Goal: Transaction & Acquisition: Purchase product/service

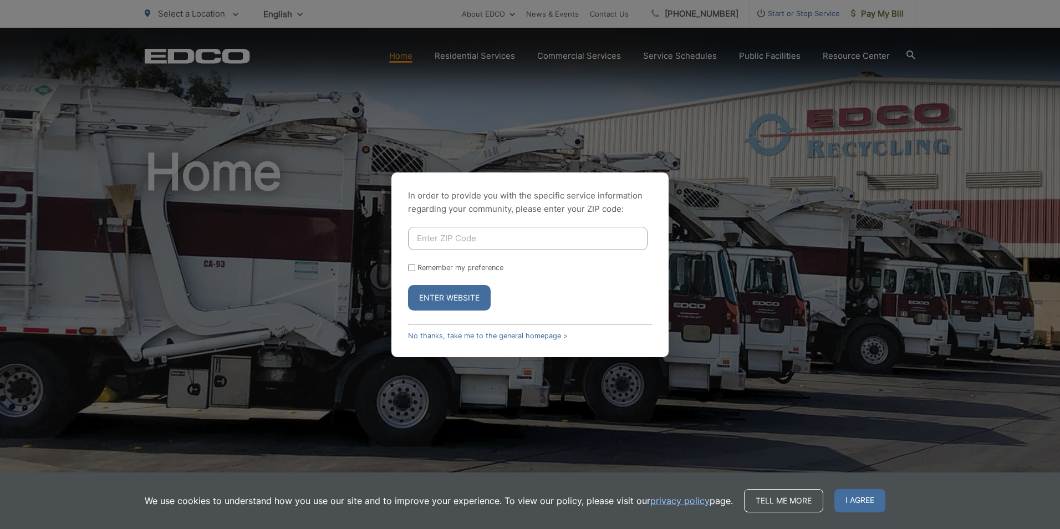
click at [883, 11] on div "In order to provide you with the specific service information regarding your co…" at bounding box center [530, 264] width 1060 height 529
click at [423, 236] on input "Enter ZIP Code" at bounding box center [527, 238] width 239 height 23
type input "92024"
click at [413, 268] on input "Remember my preference" at bounding box center [411, 267] width 7 height 7
checkbox input "true"
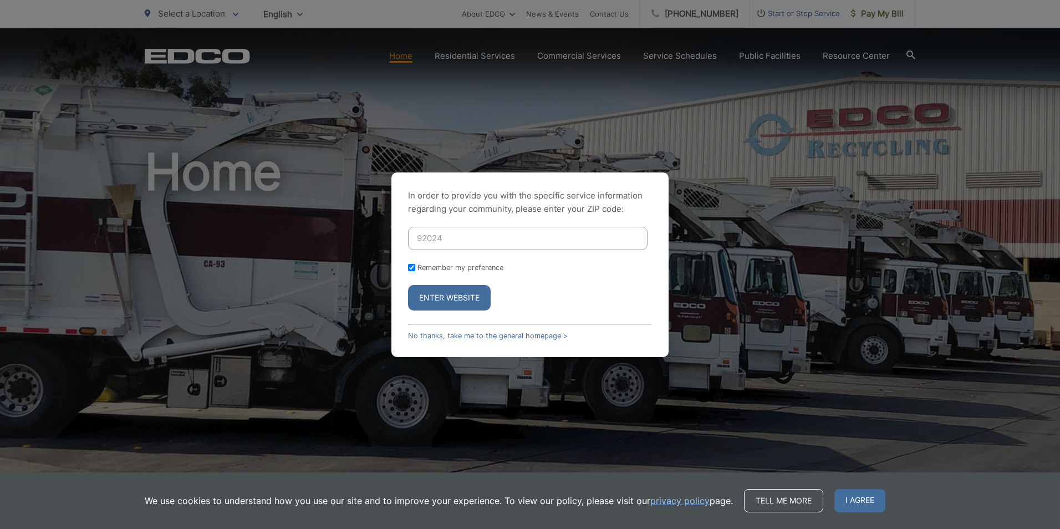
click at [446, 295] on button "Enter Website" at bounding box center [449, 297] width 83 height 25
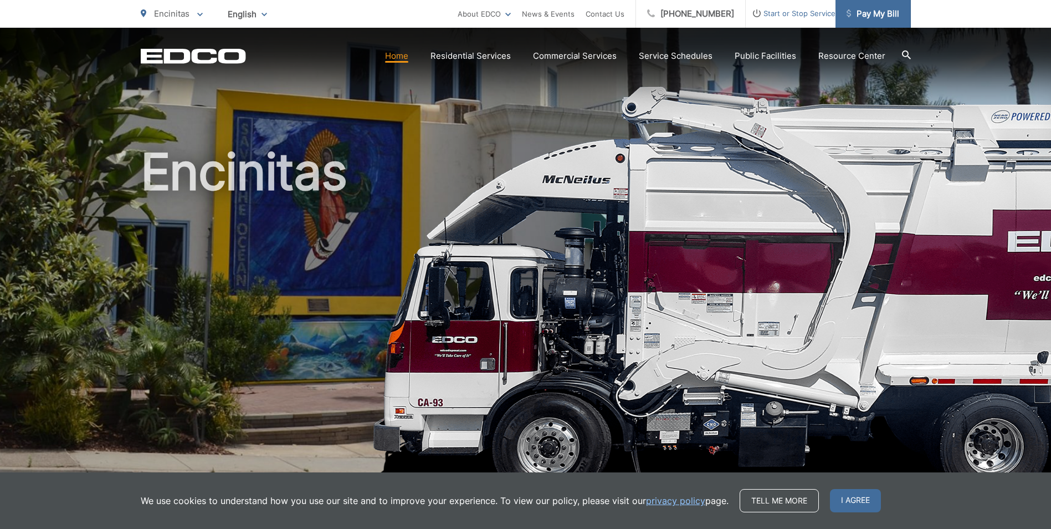
click at [863, 13] on span "Pay My Bill" at bounding box center [873, 13] width 53 height 13
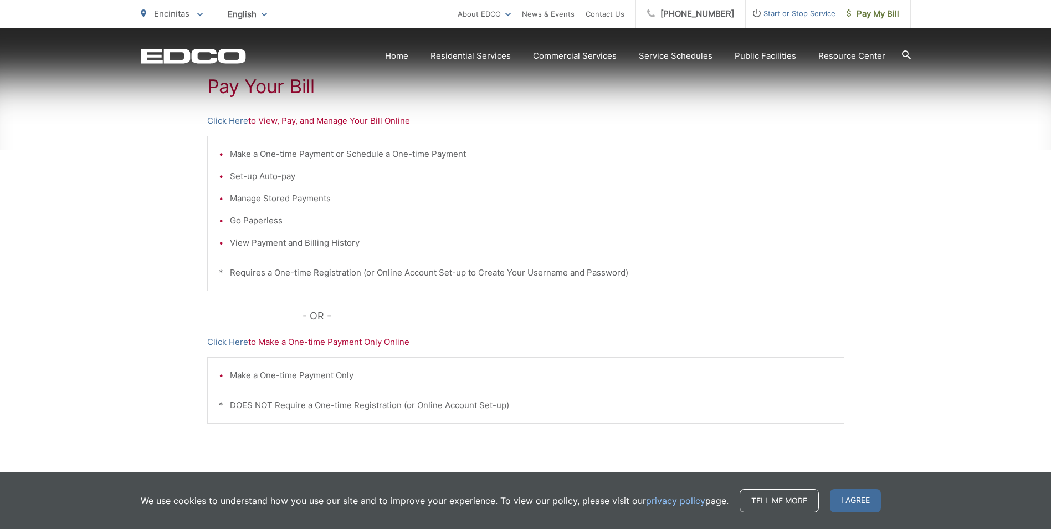
scroll to position [222, 0]
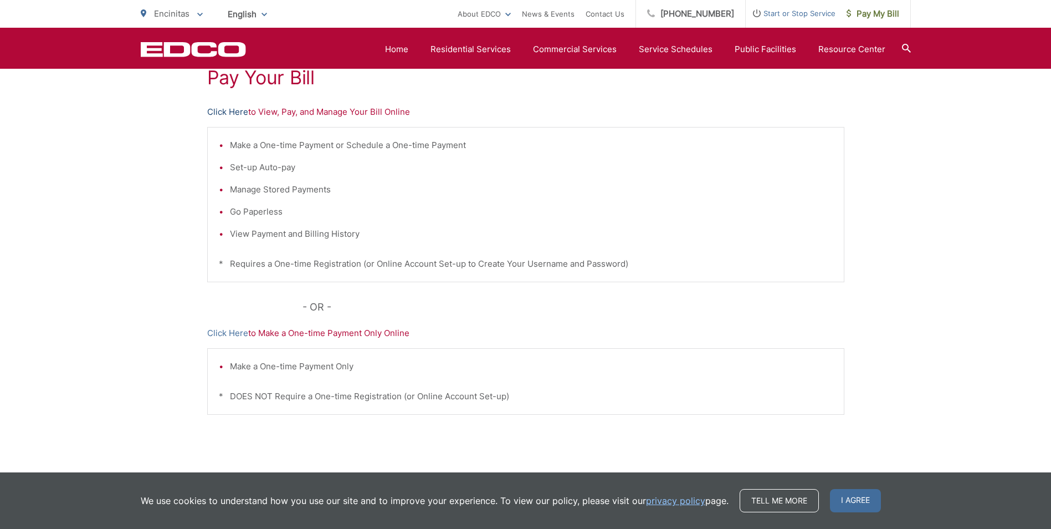
click at [235, 110] on link "Click Here" at bounding box center [227, 111] width 41 height 13
